Goal: Task Accomplishment & Management: Complete application form

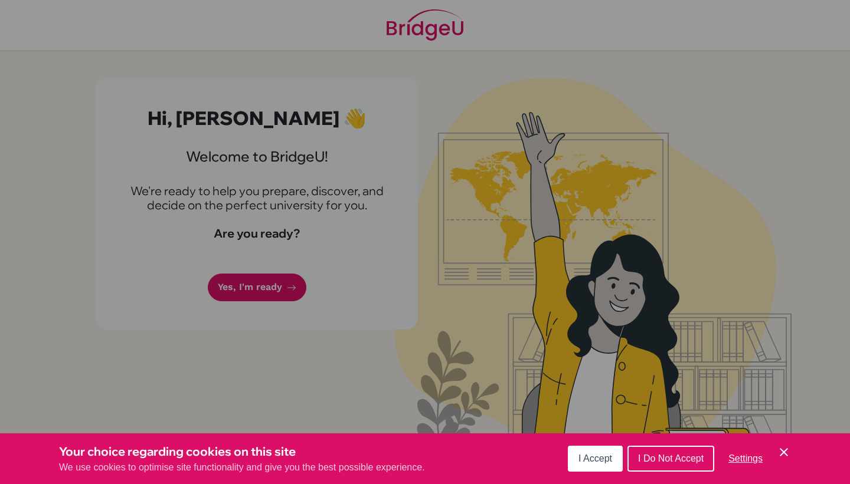
click at [781, 449] on icon "Save and close" at bounding box center [783, 452] width 8 height 8
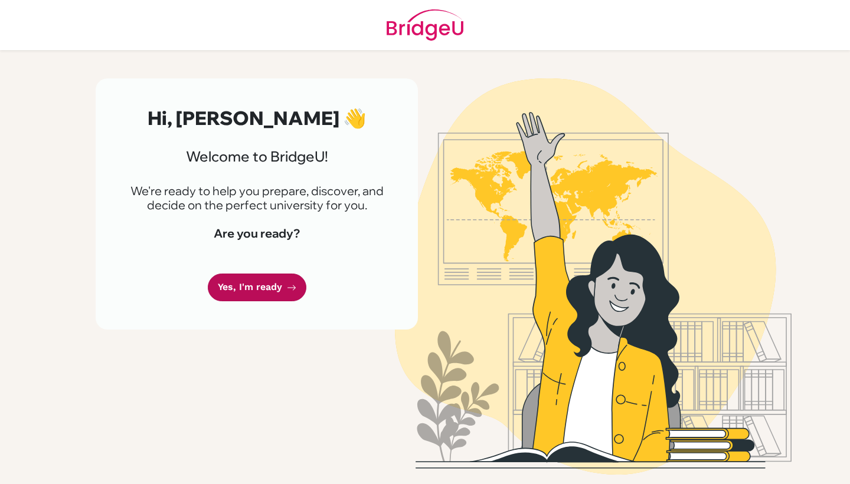
click at [278, 286] on link "Yes, I'm ready" at bounding box center [257, 288] width 99 height 28
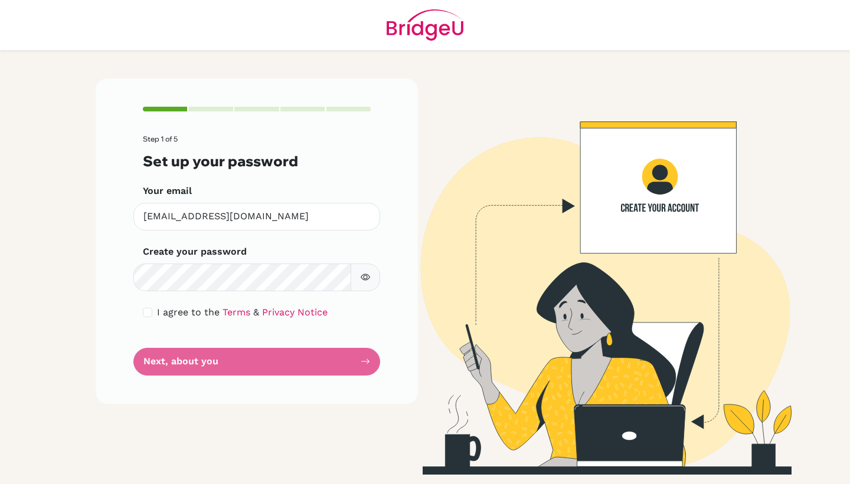
click at [272, 358] on form "Step 1 of 5 Set up your password Your email [EMAIL_ADDRESS][DOMAIN_NAME] Invali…" at bounding box center [257, 255] width 228 height 240
click at [365, 363] on form "Step 1 of 5 Set up your password Your email [EMAIL_ADDRESS][DOMAIN_NAME] Invali…" at bounding box center [257, 255] width 228 height 240
click at [273, 362] on form "Step 1 of 5 Set up your password Your email [EMAIL_ADDRESS][DOMAIN_NAME] Invali…" at bounding box center [257, 255] width 228 height 240
click at [263, 362] on form "Step 1 of 5 Set up your password Your email [EMAIL_ADDRESS][DOMAIN_NAME] Invali…" at bounding box center [257, 255] width 228 height 240
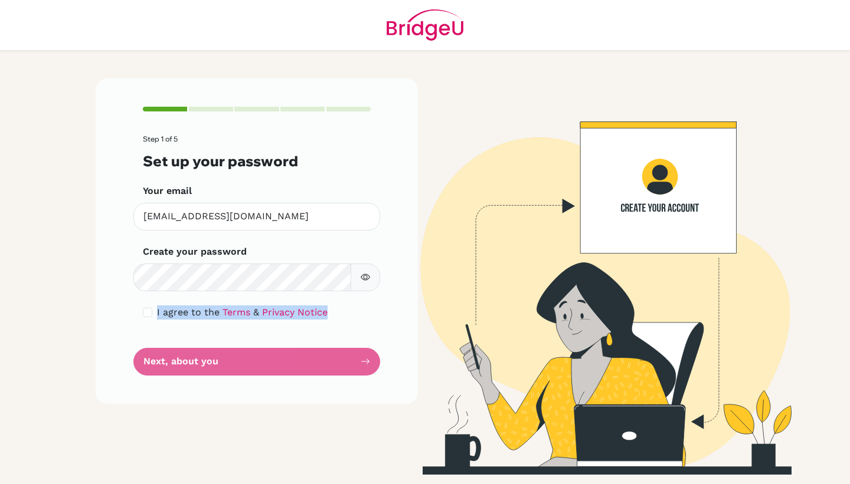
click at [263, 362] on form "Step 1 of 5 Set up your password Your email [EMAIL_ADDRESS][DOMAIN_NAME] Invali…" at bounding box center [257, 255] width 228 height 240
click at [263, 353] on form "Step 1 of 5 Set up your password Your email [EMAIL_ADDRESS][DOMAIN_NAME] Invali…" at bounding box center [257, 255] width 228 height 240
click at [263, 353] on form "Step 1 of 5 Set up your password Your email jmak@ichk.edu.hk Invalid email Crea…" at bounding box center [257, 255] width 228 height 240
click at [232, 359] on form "Step 1 of 5 Set up your password Your email jmak@ichk.edu.hk Invalid email Crea…" at bounding box center [257, 255] width 228 height 240
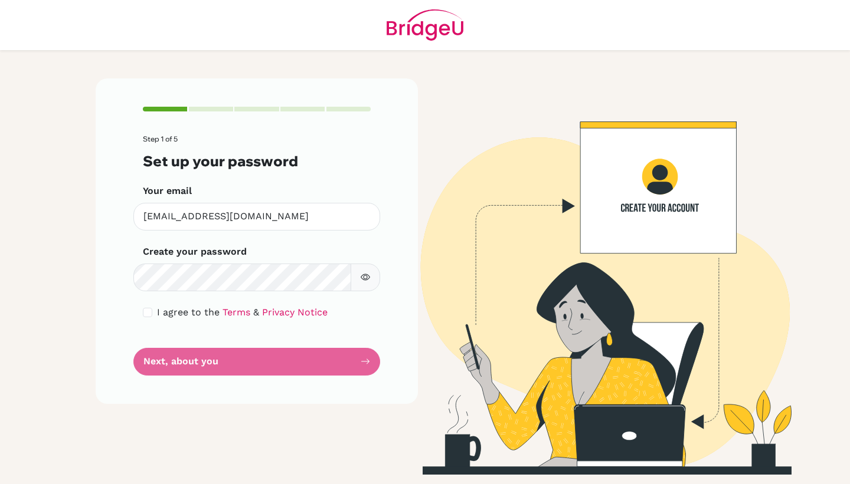
click at [209, 363] on form "Step 1 of 5 Set up your password Your email jmak@ichk.edu.hk Invalid email Crea…" at bounding box center [257, 255] width 228 height 240
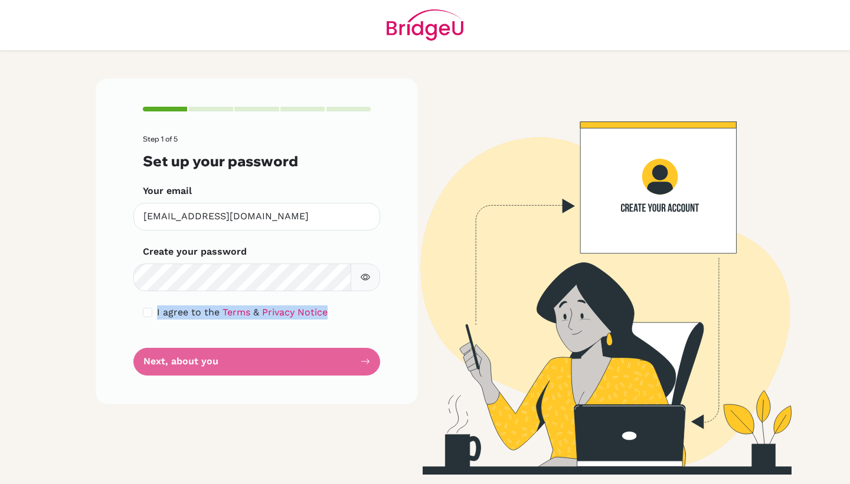
click at [209, 363] on form "Step 1 of 5 Set up your password Your email jmak@ichk.edu.hk Invalid email Crea…" at bounding box center [257, 255] width 228 height 240
click at [209, 363] on form "Step 1 of 5 Set up your password Your email [EMAIL_ADDRESS][DOMAIN_NAME] Invali…" at bounding box center [257, 255] width 228 height 240
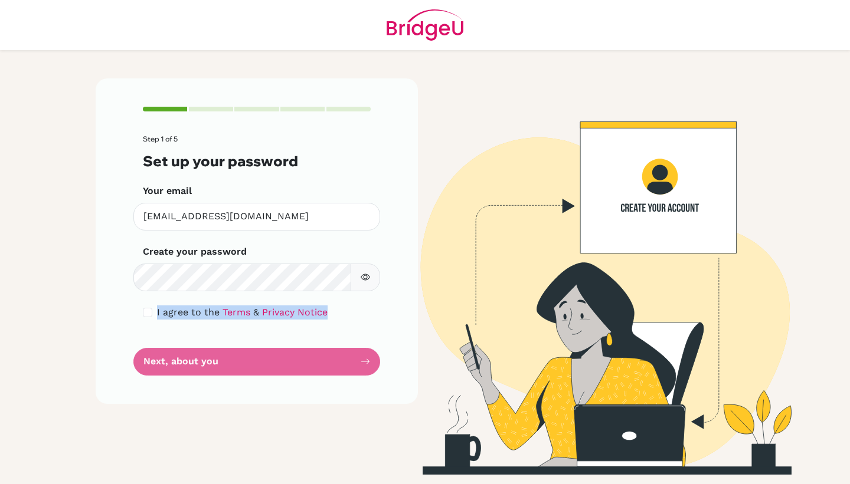
click at [209, 363] on form "Step 1 of 5 Set up your password Your email [EMAIL_ADDRESS][DOMAIN_NAME] Invali…" at bounding box center [257, 255] width 228 height 240
click at [192, 362] on form "Step 1 of 5 Set up your password Your email [EMAIL_ADDRESS][DOMAIN_NAME] Invali…" at bounding box center [257, 255] width 228 height 240
click at [255, 371] on form "Step 1 of 5 Set up your password Your email [EMAIL_ADDRESS][DOMAIN_NAME] Invali…" at bounding box center [257, 255] width 228 height 240
click at [250, 363] on form "Step 1 of 5 Set up your password Your email [EMAIL_ADDRESS][DOMAIN_NAME] Invali…" at bounding box center [257, 255] width 228 height 240
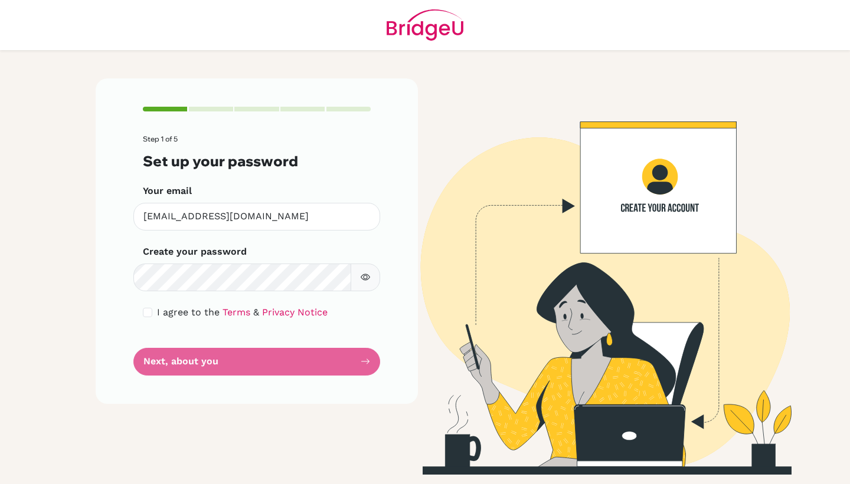
click at [250, 363] on form "Step 1 of 5 Set up your password Your email [EMAIL_ADDRESS][DOMAIN_NAME] Invali…" at bounding box center [257, 255] width 228 height 240
click at [348, 360] on form "Step 1 of 5 Set up your password Your email [EMAIL_ADDRESS][DOMAIN_NAME] Invali…" at bounding box center [257, 255] width 228 height 240
click at [218, 350] on form "Step 1 of 5 Set up your password Your email [EMAIL_ADDRESS][DOMAIN_NAME] Invali…" at bounding box center [257, 255] width 228 height 240
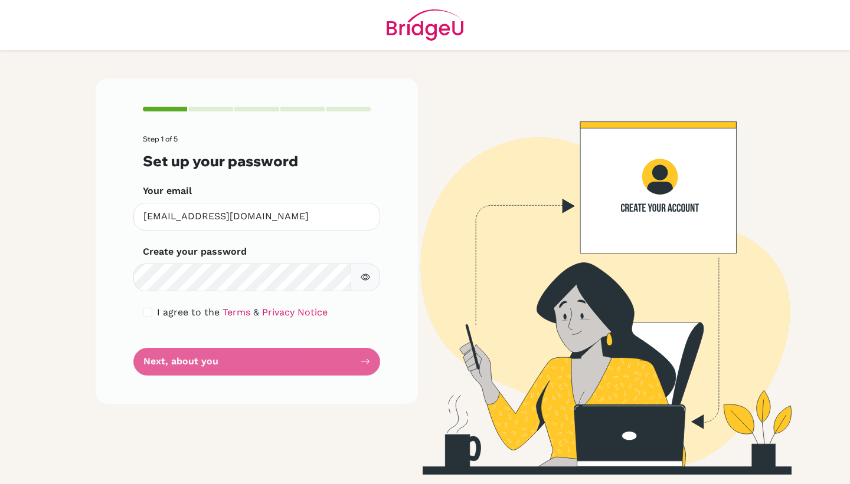
click at [181, 363] on form "Step 1 of 5 Set up your password Your email [EMAIL_ADDRESS][DOMAIN_NAME] Invali…" at bounding box center [257, 255] width 228 height 240
click at [283, 364] on form "Step 1 of 5 Set up your password Your email [EMAIL_ADDRESS][DOMAIN_NAME] Invali…" at bounding box center [257, 255] width 228 height 240
click at [314, 348] on form "Step 1 of 5 Set up your password Your email [EMAIL_ADDRESS][DOMAIN_NAME] Invali…" at bounding box center [257, 255] width 228 height 240
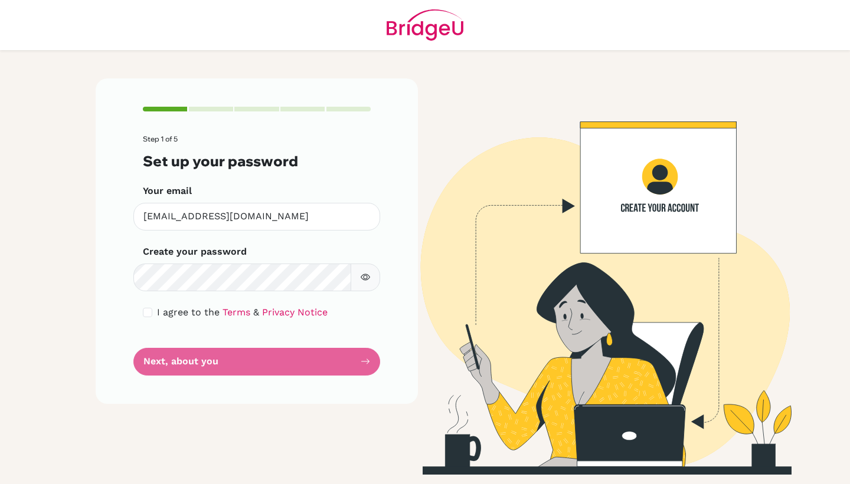
click at [315, 355] on form "Step 1 of 5 Set up your password Your email [EMAIL_ADDRESS][DOMAIN_NAME] Invali…" at bounding box center [257, 255] width 228 height 240
click at [315, 354] on form "Step 1 of 5 Set up your password Your email [EMAIL_ADDRESS][DOMAIN_NAME] Invali…" at bounding box center [257, 255] width 228 height 240
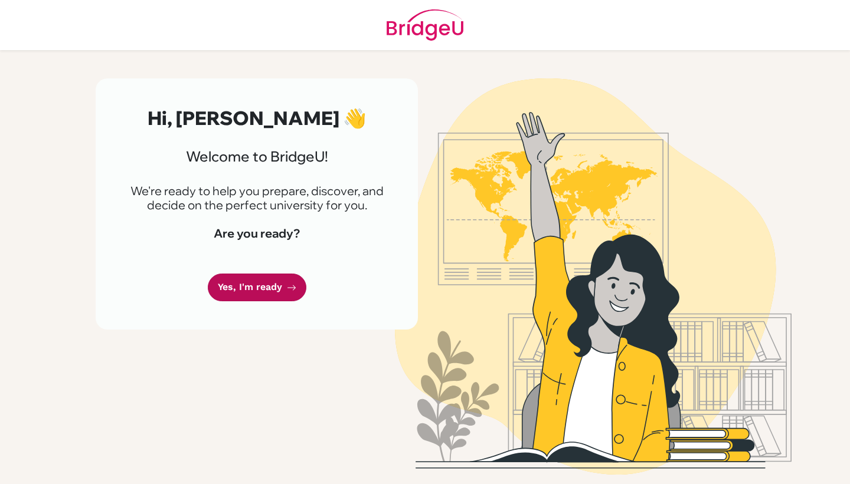
click at [261, 292] on link "Yes, I'm ready" at bounding box center [257, 288] width 99 height 28
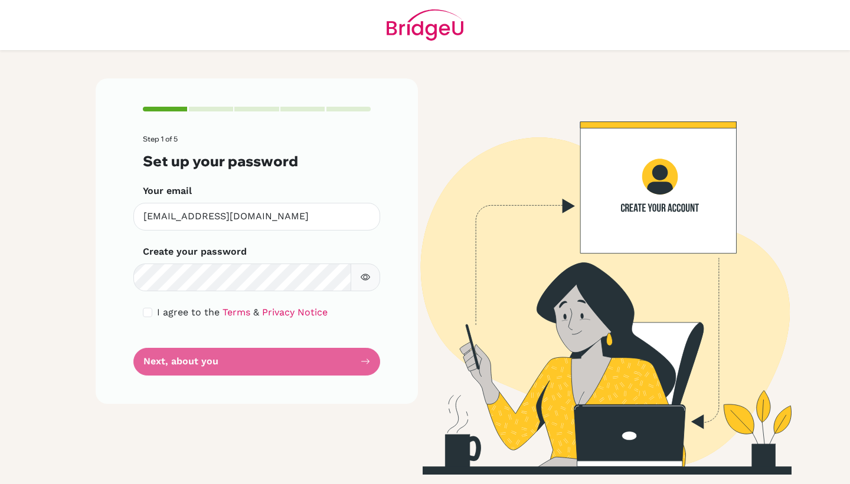
click at [200, 355] on form "Step 1 of 5 Set up your password Your email [EMAIL_ADDRESS][DOMAIN_NAME] Invali…" at bounding box center [257, 255] width 228 height 240
click at [350, 373] on form "Step 1 of 5 Set up your password Your email [EMAIL_ADDRESS][DOMAIN_NAME] Invali…" at bounding box center [257, 255] width 228 height 240
